Goal: Understand process/instructions: Learn how to perform a task or action

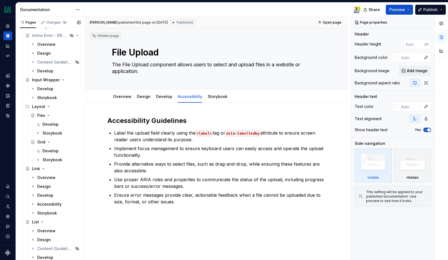
scroll to position [1180, 0]
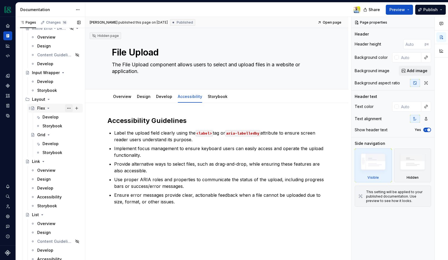
click at [68, 107] on button "Page tree" at bounding box center [69, 108] width 8 height 8
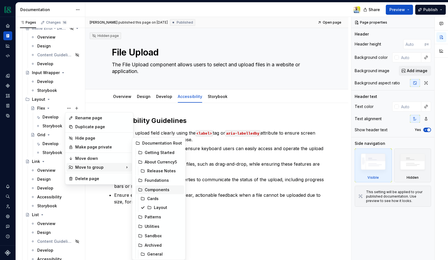
click at [157, 190] on div "Components" at bounding box center [163, 190] width 37 height 6
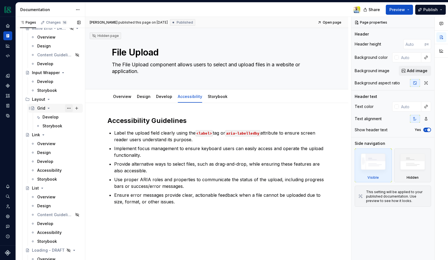
click at [69, 108] on button "Page tree" at bounding box center [69, 108] width 8 height 8
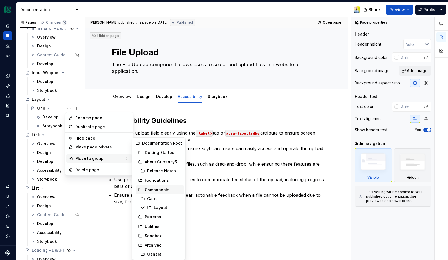
click at [160, 190] on div "Components" at bounding box center [163, 190] width 37 height 6
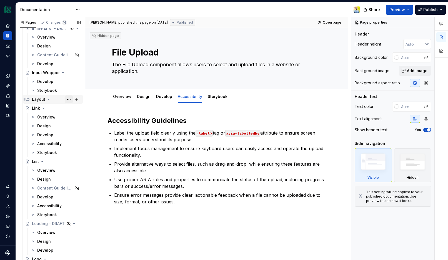
click at [70, 98] on button "Page tree" at bounding box center [69, 100] width 8 height 8
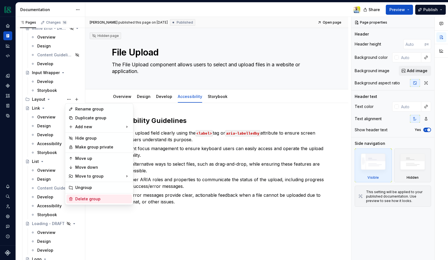
click at [83, 197] on div "Delete group" at bounding box center [102, 199] width 54 height 6
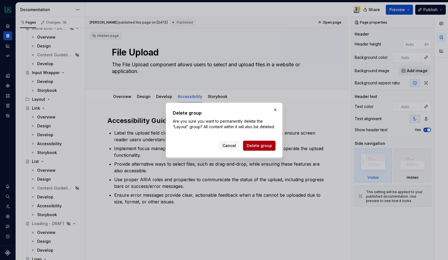
click at [264, 148] on span "Delete group" at bounding box center [259, 146] width 25 height 6
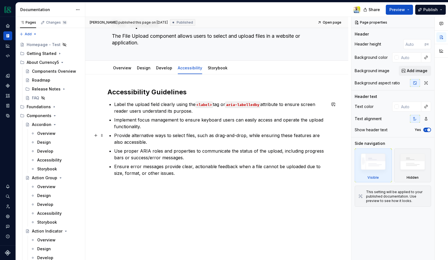
scroll to position [29, 0]
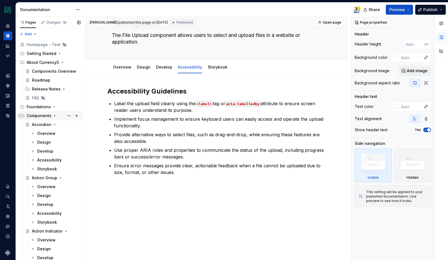
type textarea "*"
